Goal: Check status: Check status

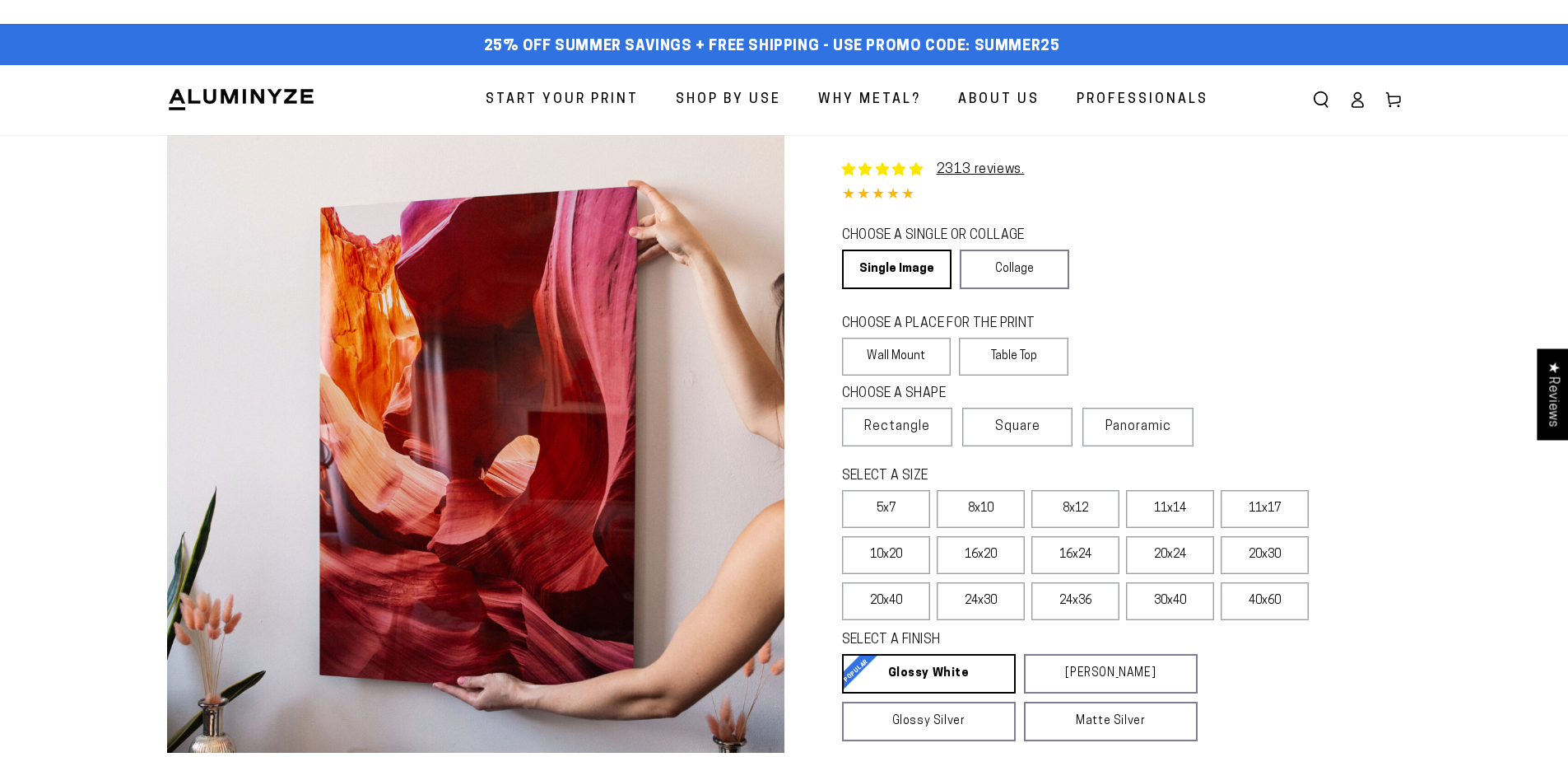
select select "**********"
click at [281, 99] on img at bounding box center [241, 100] width 148 height 24
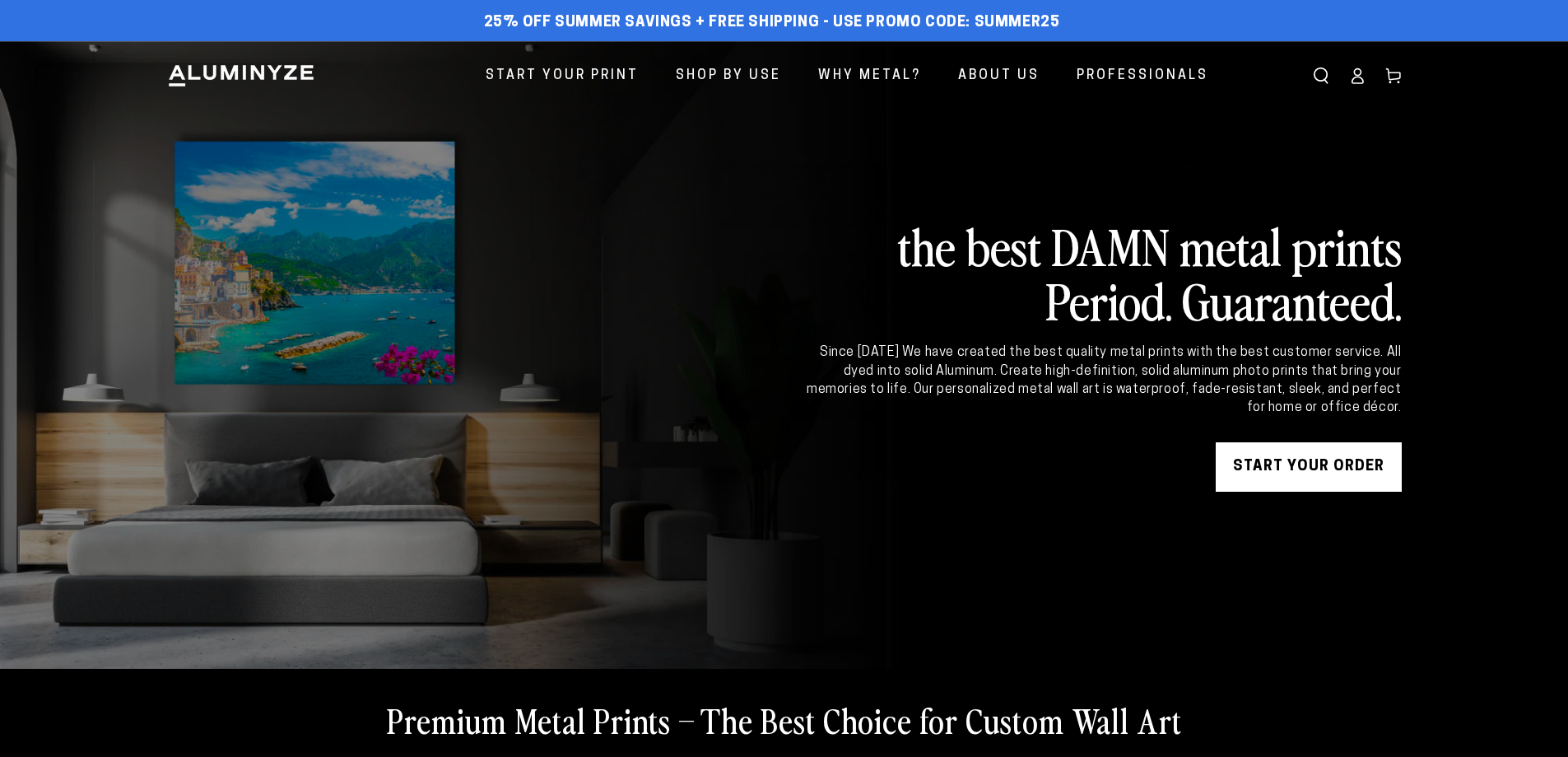
click at [1357, 79] on icon at bounding box center [1357, 75] width 16 height 16
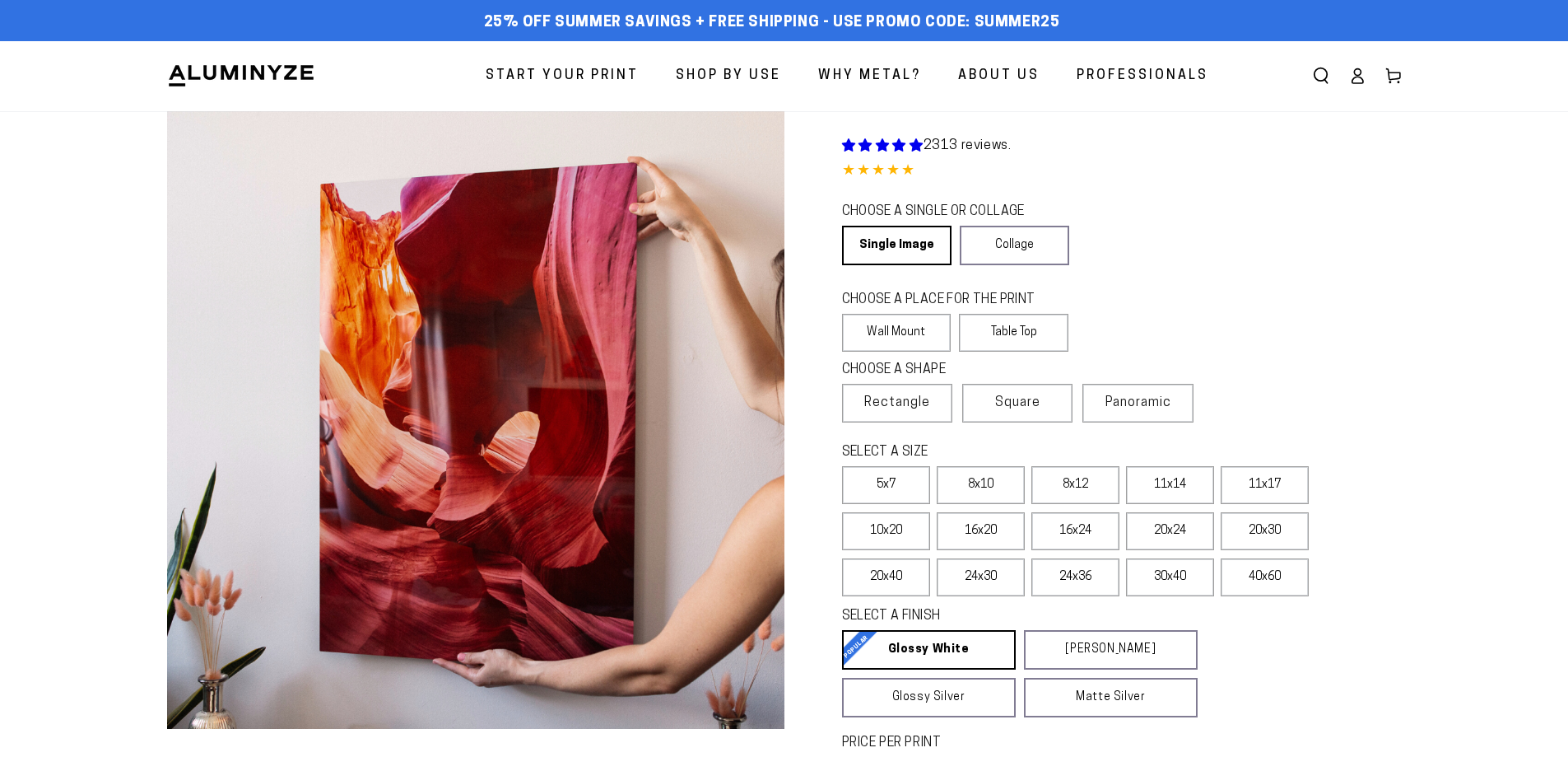
click at [1353, 75] on icon at bounding box center [1357, 75] width 16 height 16
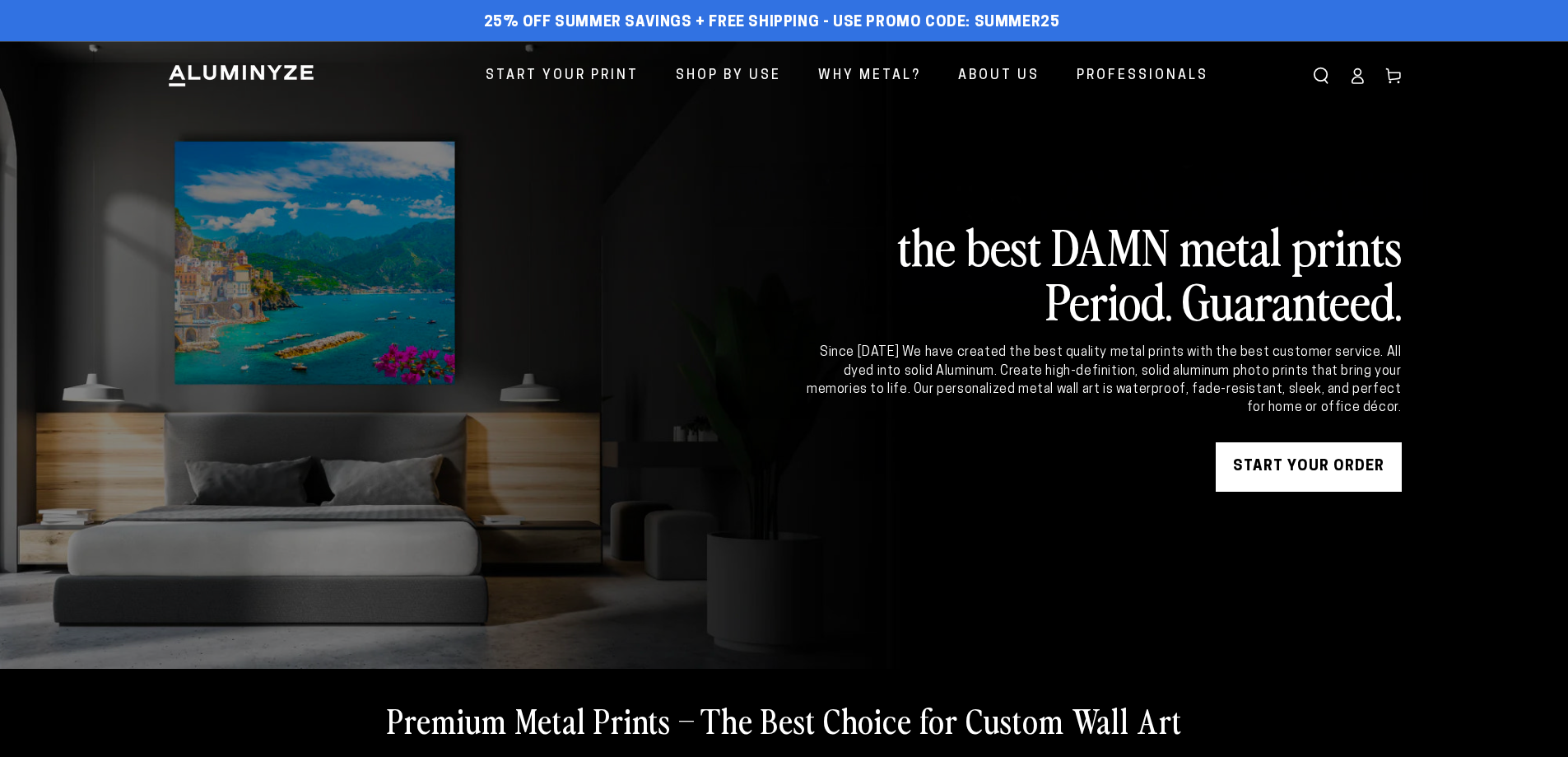
click at [1358, 77] on icon at bounding box center [1357, 81] width 10 height 7
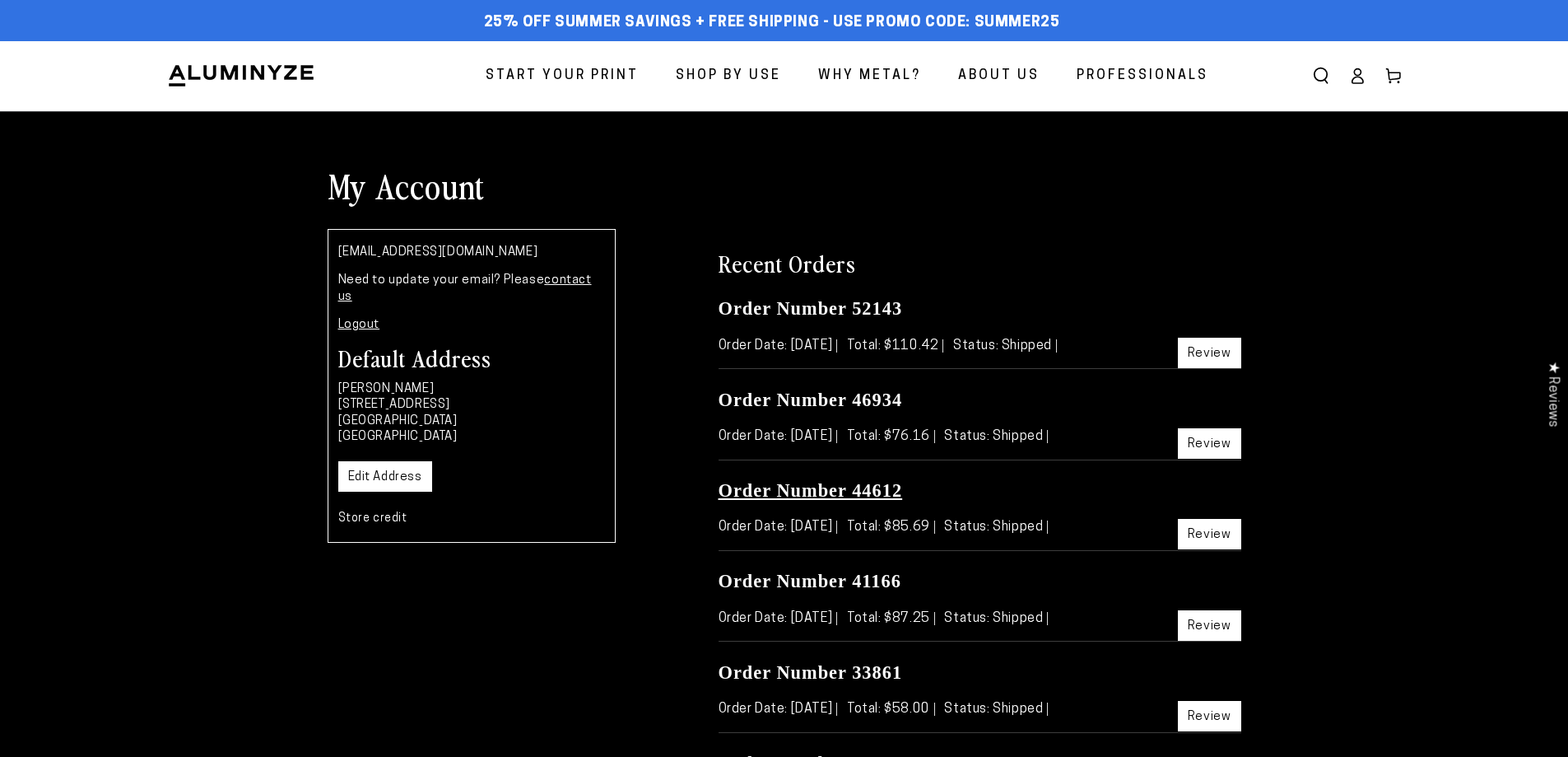
click at [859, 494] on link "Order Number 44612" at bounding box center [810, 491] width 185 height 21
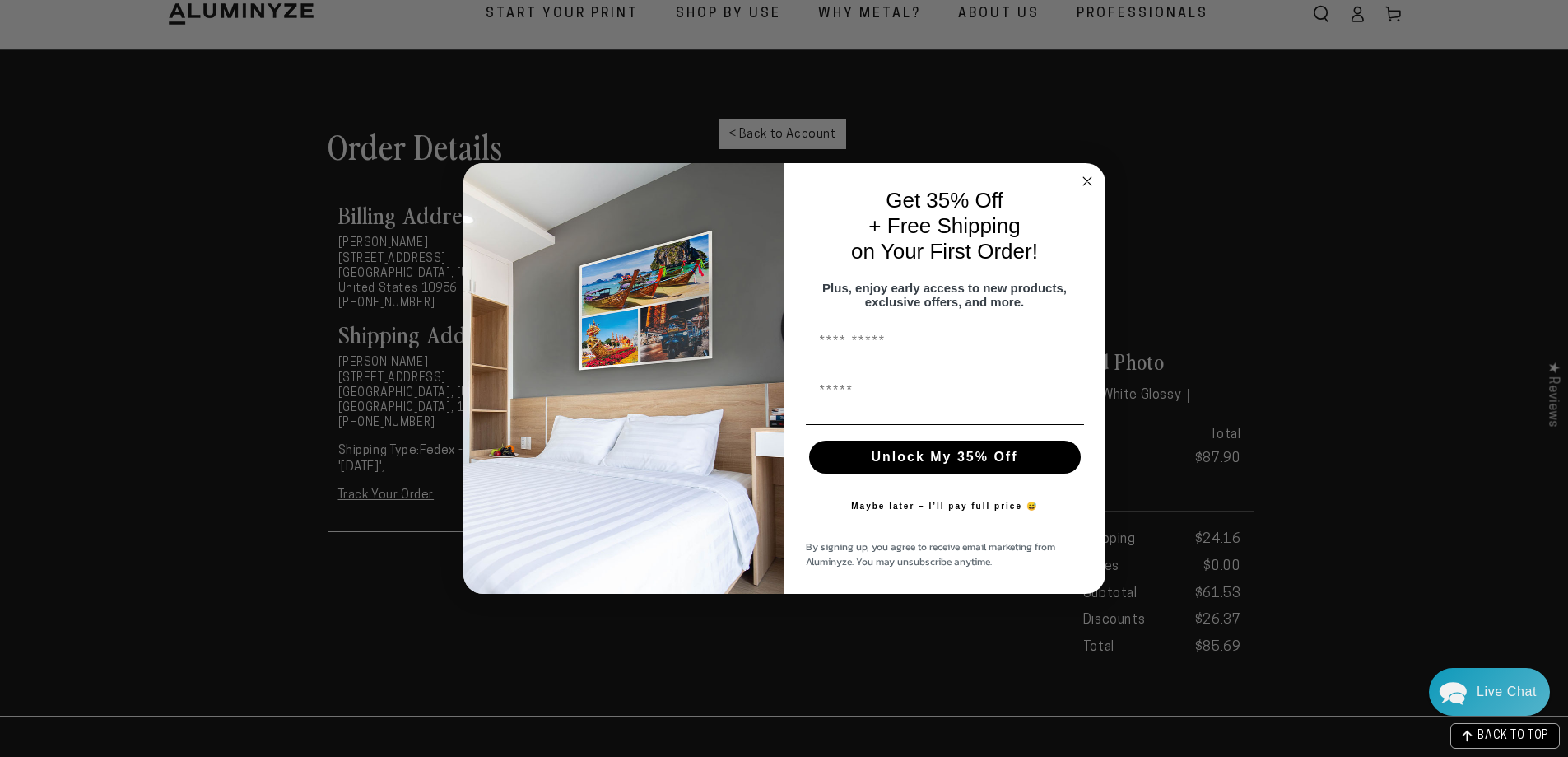
click at [1101, 171] on form "Get 35% Off + Free Shipping on Your First Order! Plus, enjoy early access to ne…" at bounding box center [784, 379] width 642 height 432
click at [1090, 172] on circle "Close dialog" at bounding box center [1087, 181] width 19 height 19
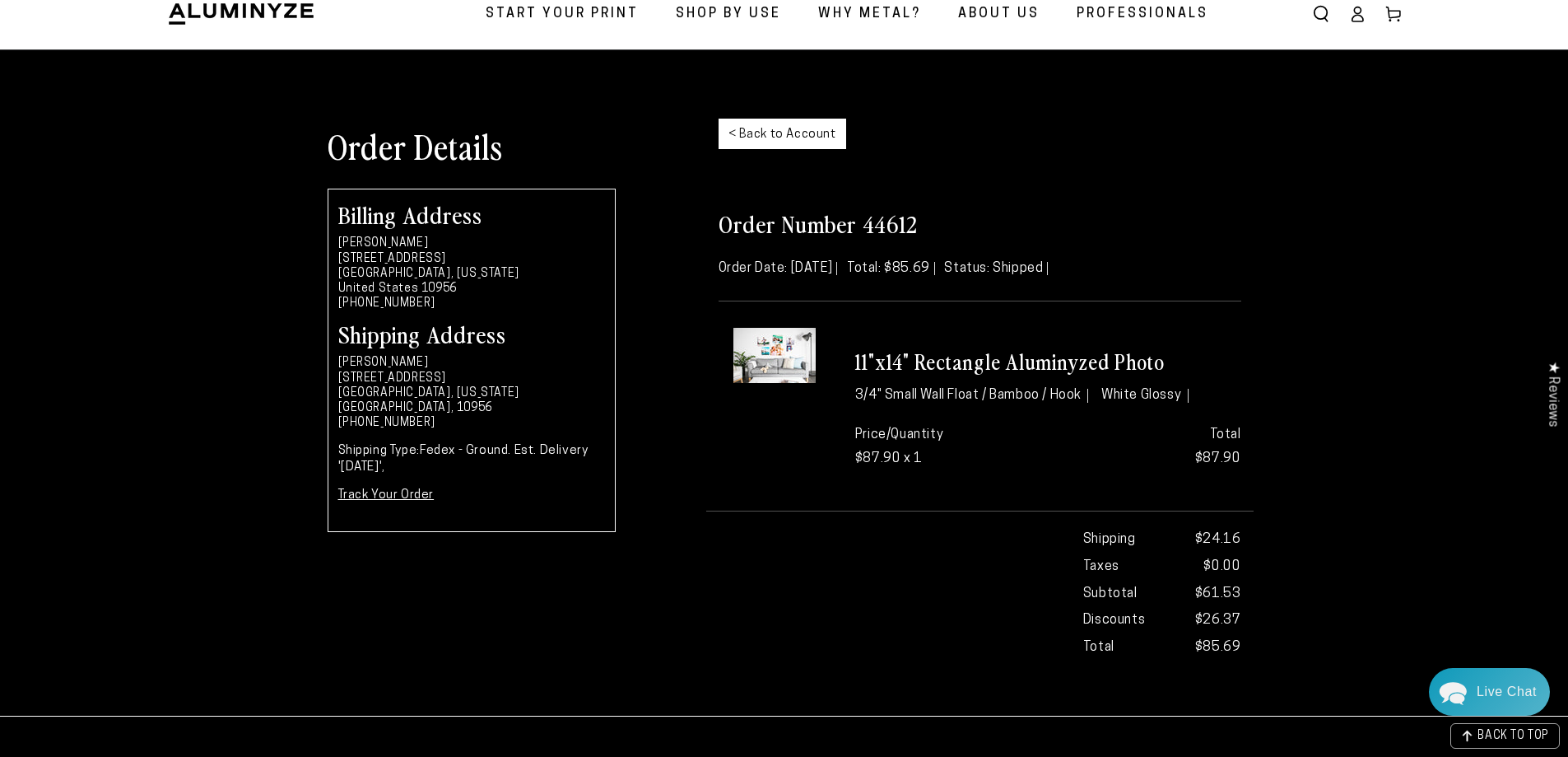
click at [711, 336] on div at bounding box center [775, 406] width 137 height 156
click at [773, 336] on img at bounding box center [774, 356] width 82 height 55
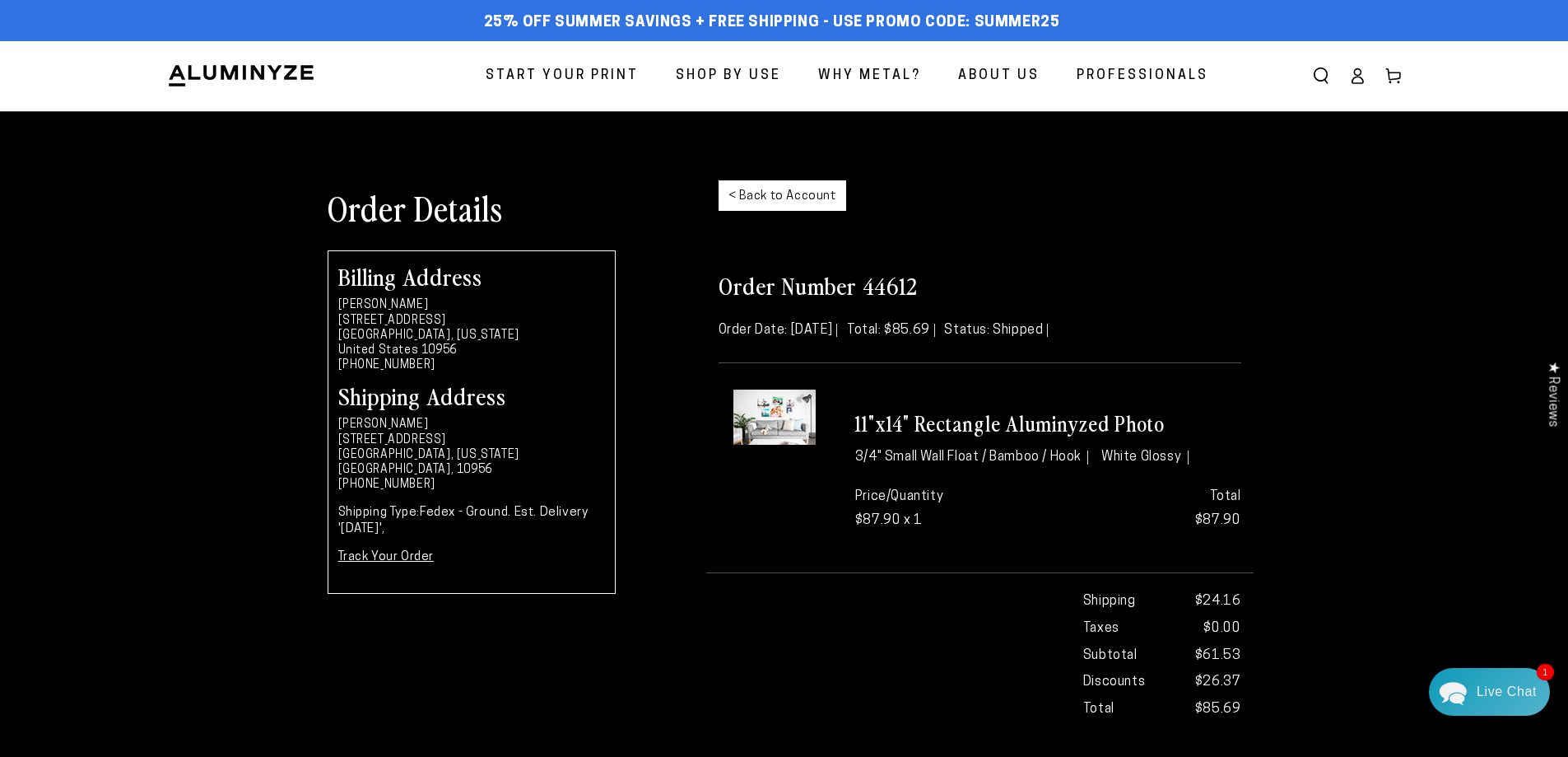
click at [744, 200] on link "< Back to Account" at bounding box center [782, 195] width 127 height 30
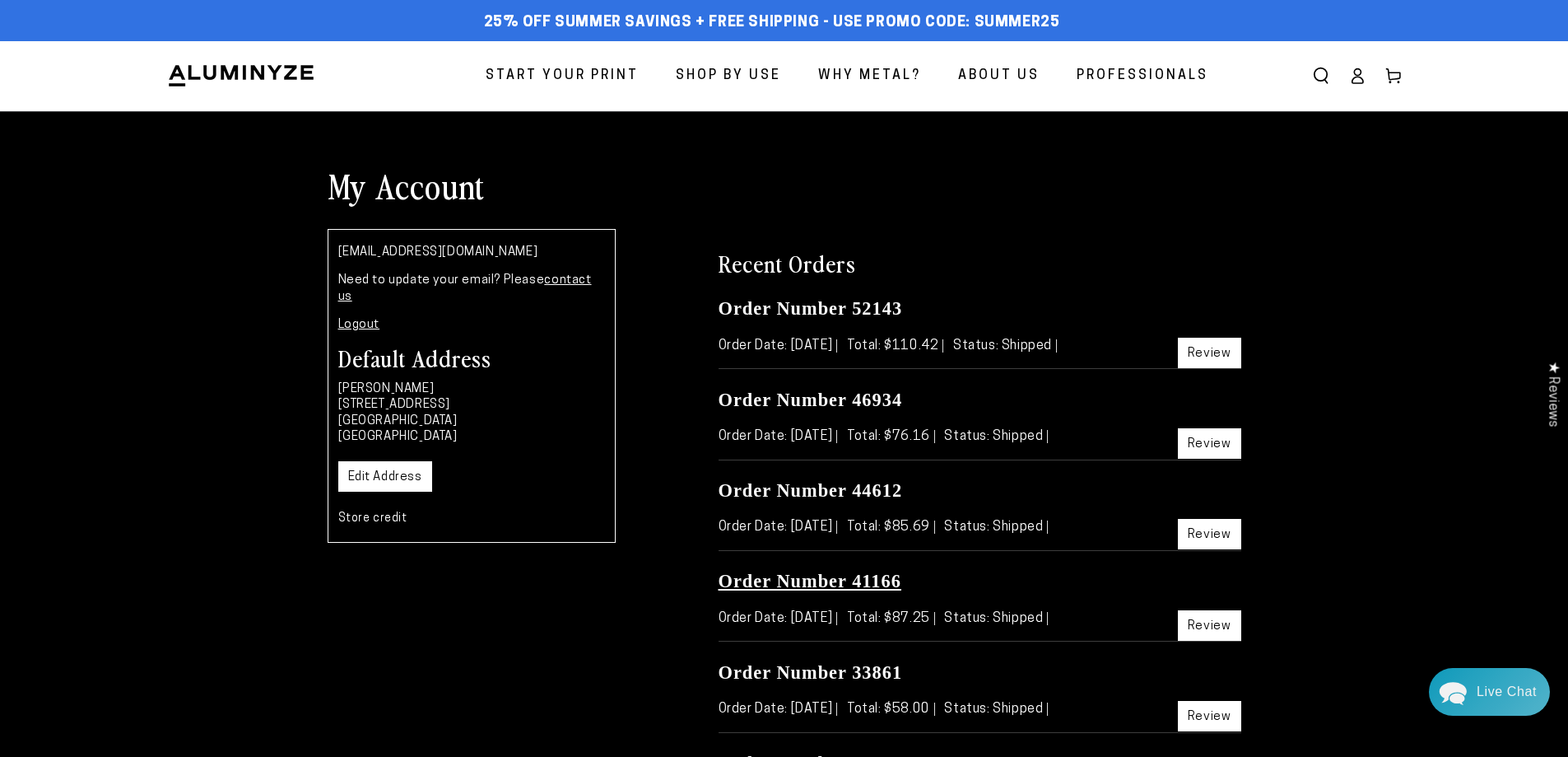
click at [829, 583] on link "Order Number 41166" at bounding box center [810, 581] width 183 height 21
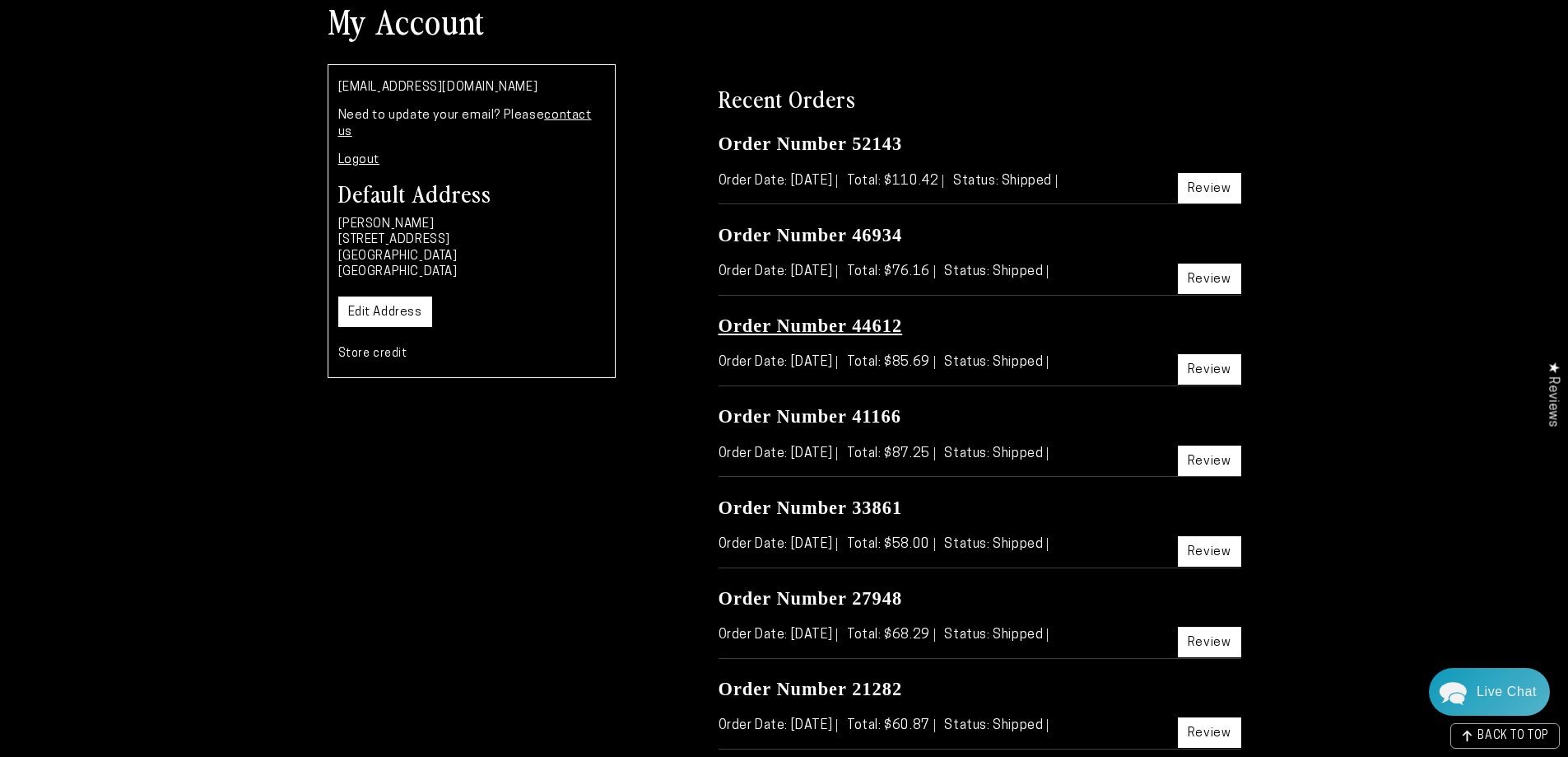
click at [811, 323] on link "Order Number 44612" at bounding box center [810, 326] width 185 height 21
